Goal: Transaction & Acquisition: Purchase product/service

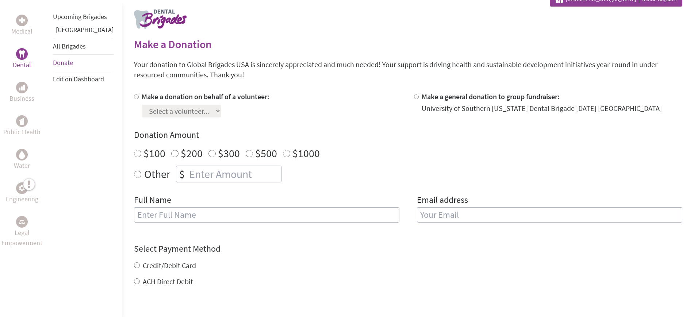
drag, startPoint x: 695, startPoint y: 26, endPoint x: 701, endPoint y: 76, distance: 50.7
click at [694, 76] on html "Vision & Mission About Us Back History Team Financials Events Careers Contact U…" at bounding box center [347, 289] width 694 height 866
click at [240, 96] on label "Make a donation on behalf of a volunteer:" at bounding box center [206, 97] width 128 height 9
click at [139, 96] on input "Make a donation on behalf of a volunteer:" at bounding box center [136, 98] width 5 height 5
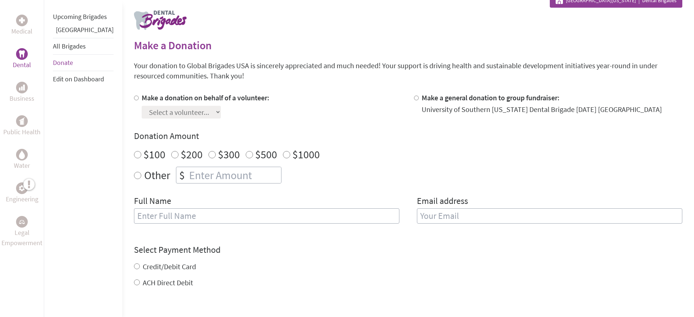
radio input "true"
click at [194, 113] on select "Select a volunteer..." at bounding box center [181, 112] width 79 height 13
click at [201, 110] on select "Select a volunteer..." at bounding box center [181, 112] width 79 height 13
click at [291, 90] on section "Make a Donation Your donation to Global Brigades USA is sincerely appreciated a…" at bounding box center [408, 224] width 548 height 370
